Goal: Task Accomplishment & Management: Use online tool/utility

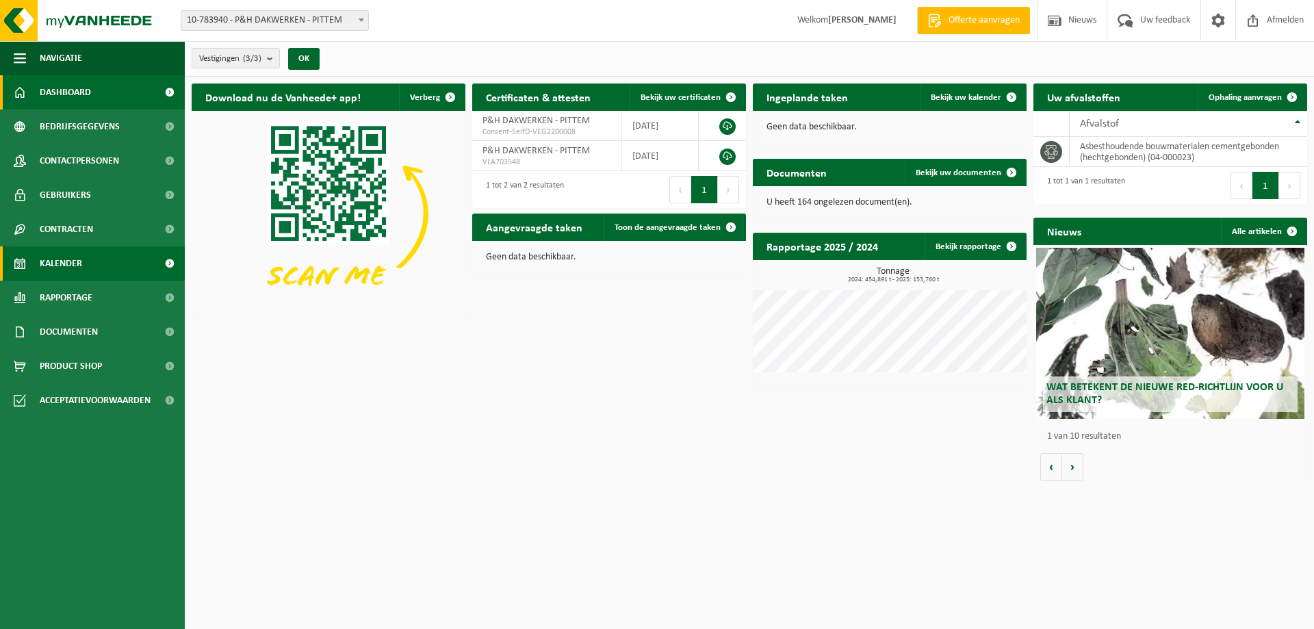
click at [64, 259] on span "Kalender" at bounding box center [61, 263] width 42 height 34
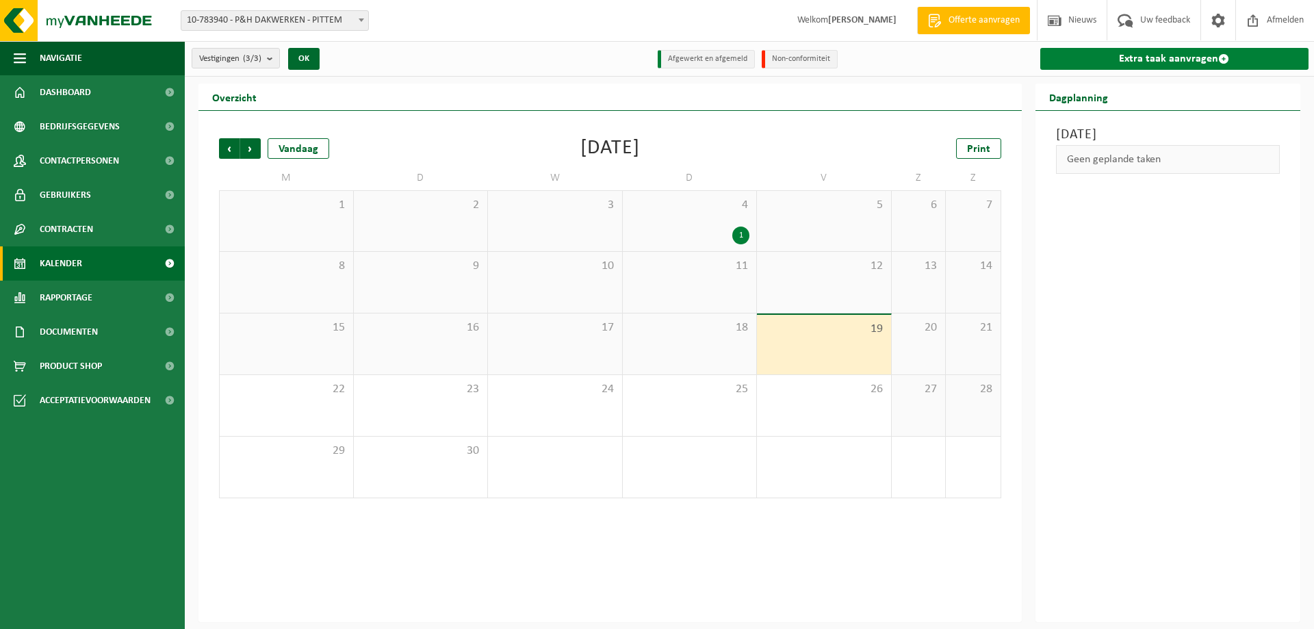
click at [1180, 62] on link "Extra taak aanvragen" at bounding box center [1175, 59] width 269 height 22
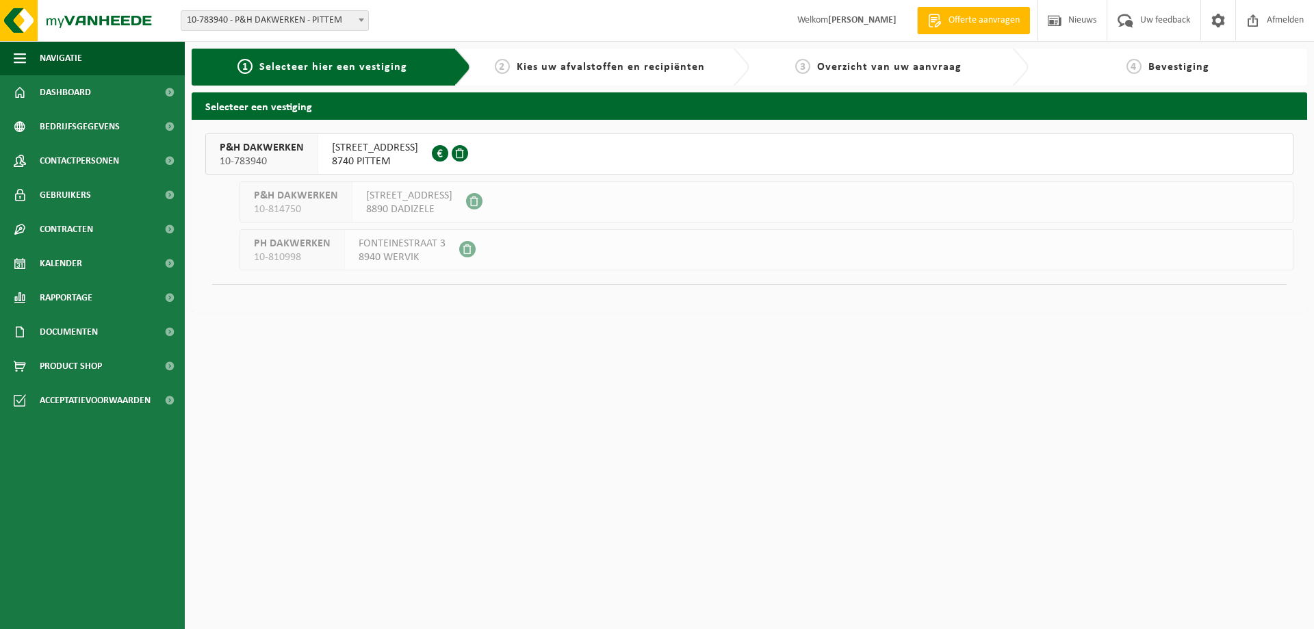
click at [574, 155] on button "P&H DAKWERKEN 10-783940 BRUGSESTEENWEG 71 8740 PITTEM 0629.889.987" at bounding box center [749, 153] width 1089 height 41
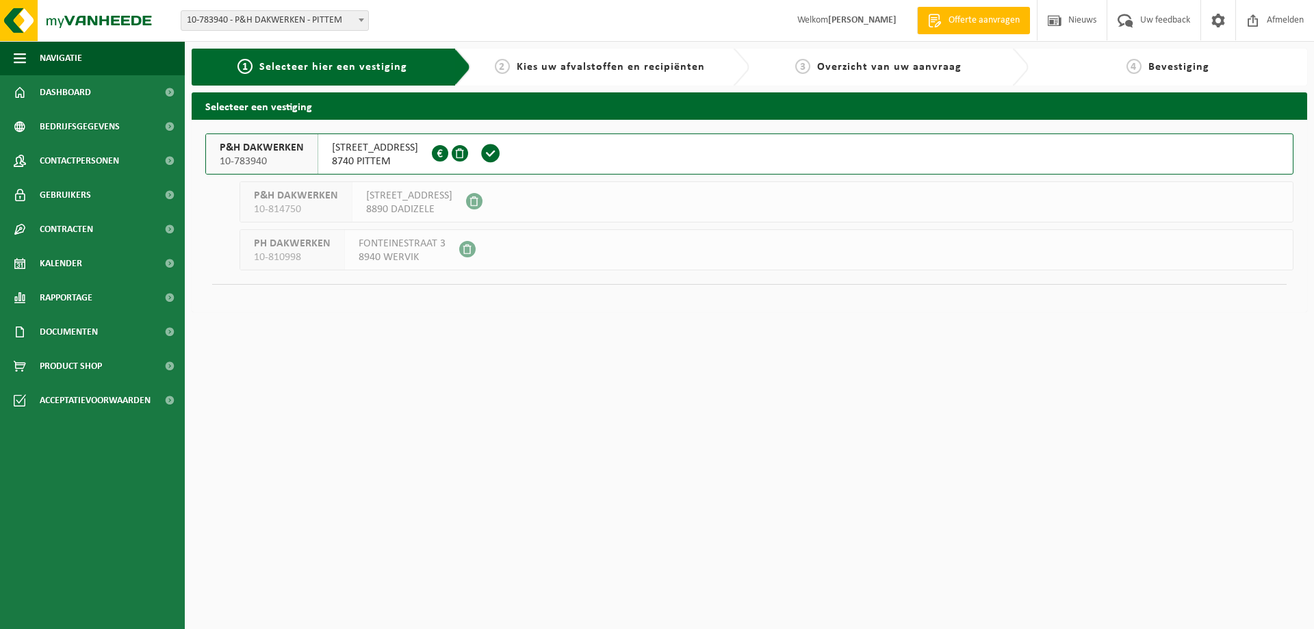
click at [308, 153] on div "P&H DAKWERKEN 10-783940" at bounding box center [262, 154] width 112 height 40
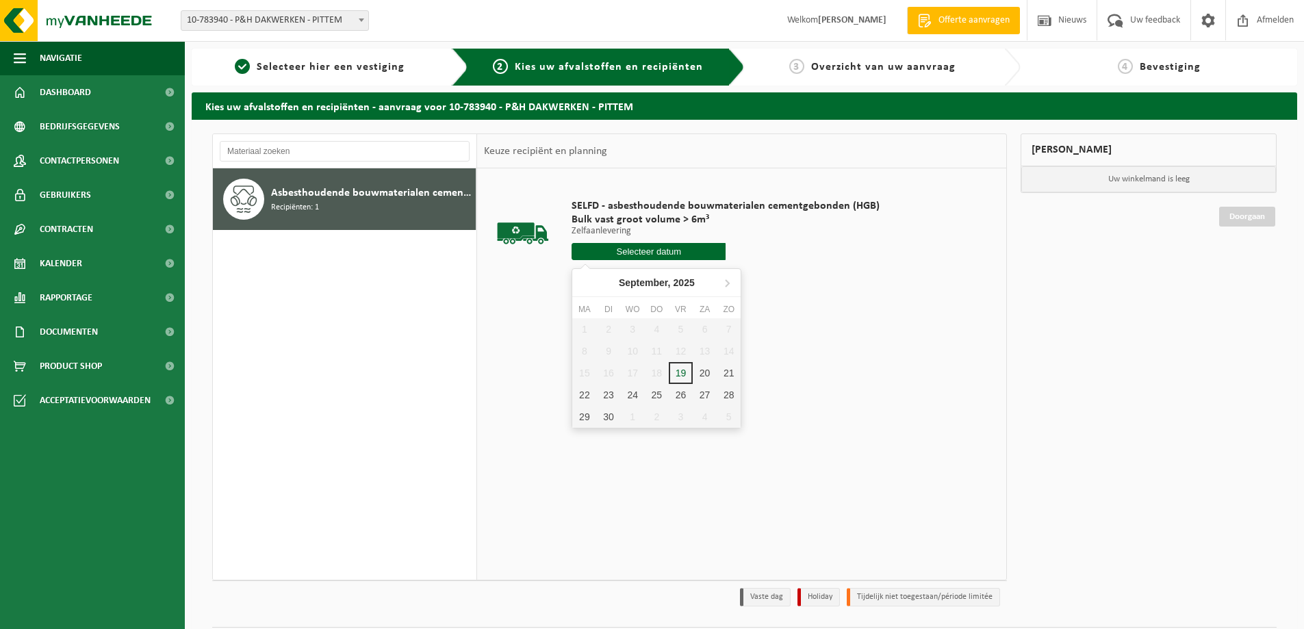
click at [603, 250] on input "text" at bounding box center [649, 251] width 154 height 17
click at [673, 370] on div "19" at bounding box center [681, 373] width 24 height 22
type input "Van [DATE]"
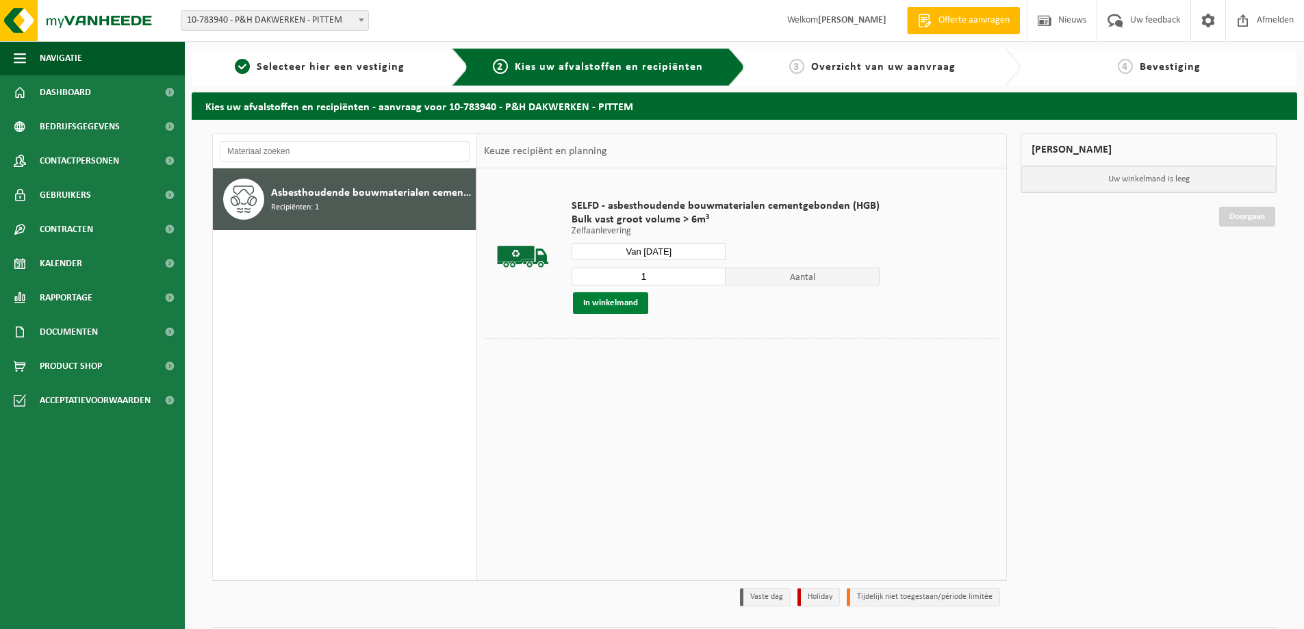
click at [622, 311] on button "In winkelmand" at bounding box center [610, 303] width 75 height 22
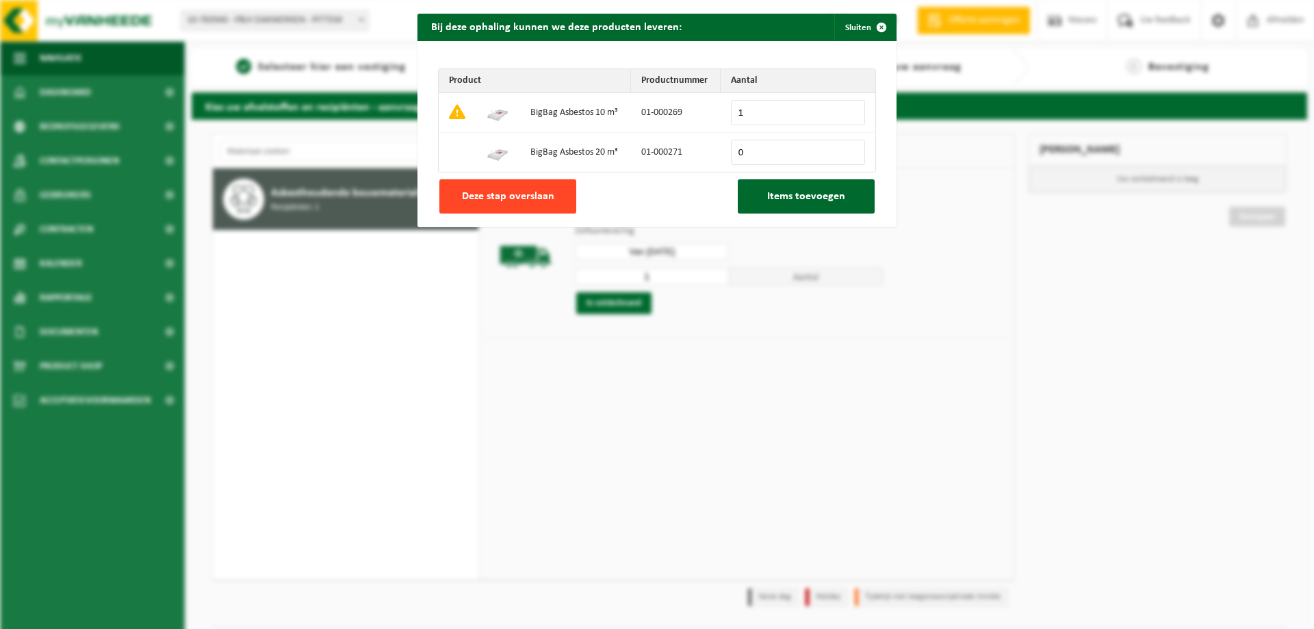
click at [546, 197] on span "Deze stap overslaan" at bounding box center [508, 196] width 92 height 11
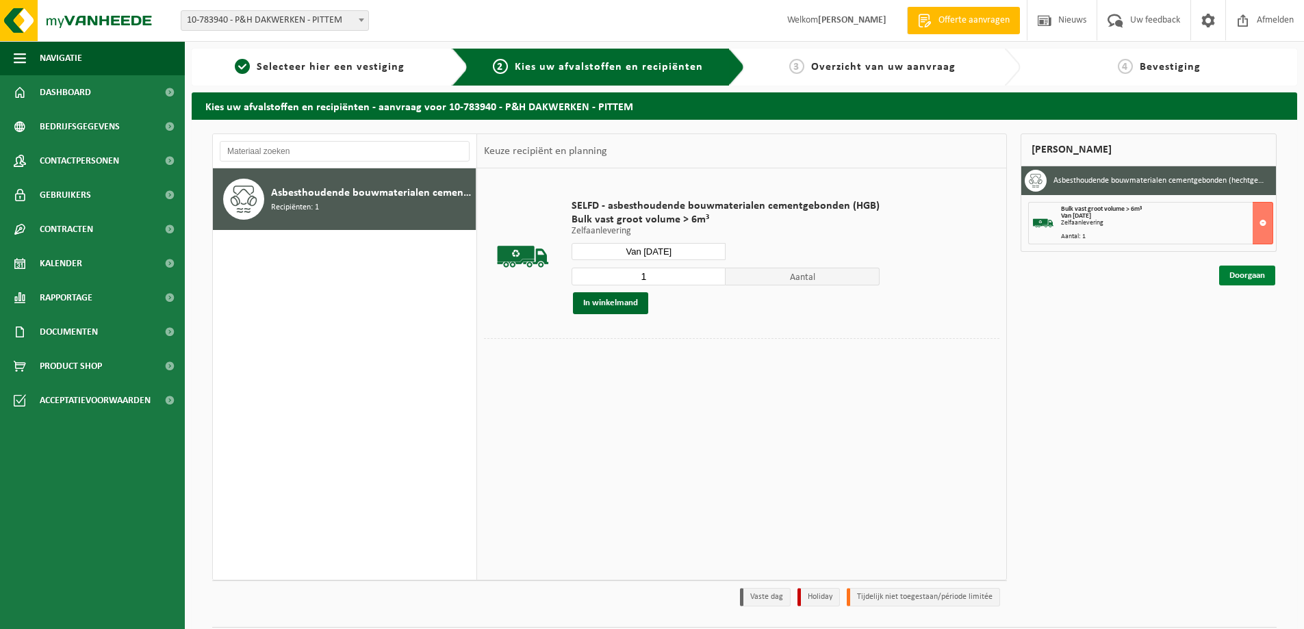
click at [1232, 278] on link "Doorgaan" at bounding box center [1247, 276] width 56 height 20
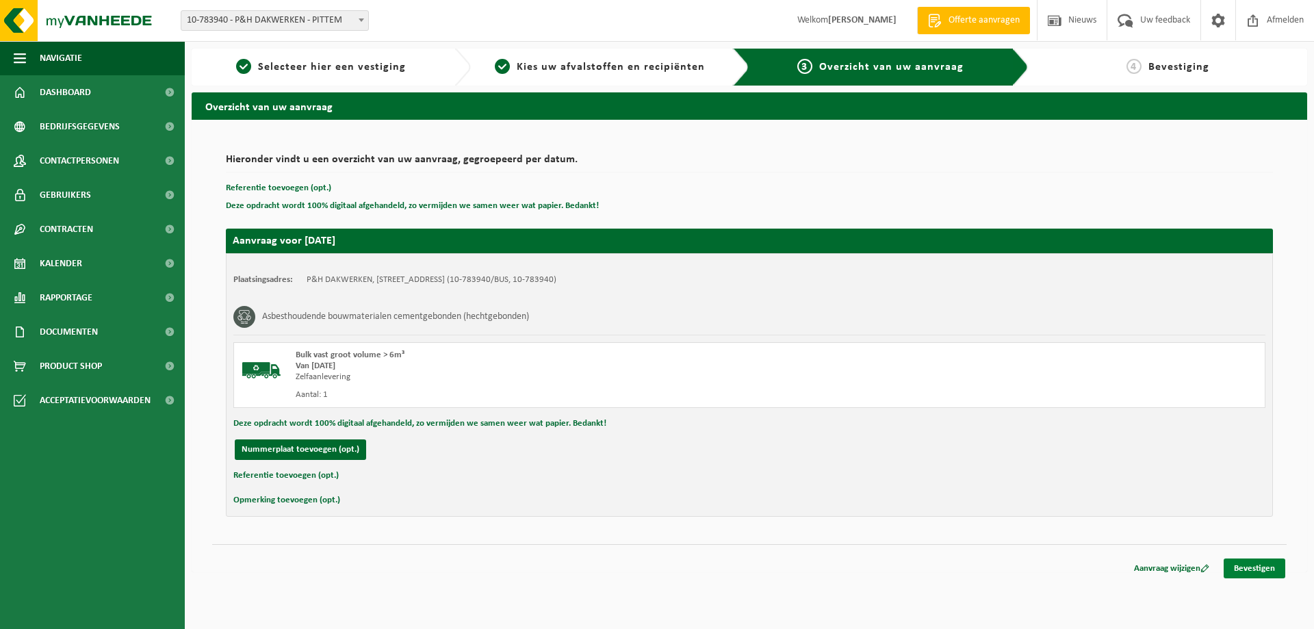
click at [1240, 572] on link "Bevestigen" at bounding box center [1255, 569] width 62 height 20
